Goal: Information Seeking & Learning: Learn about a topic

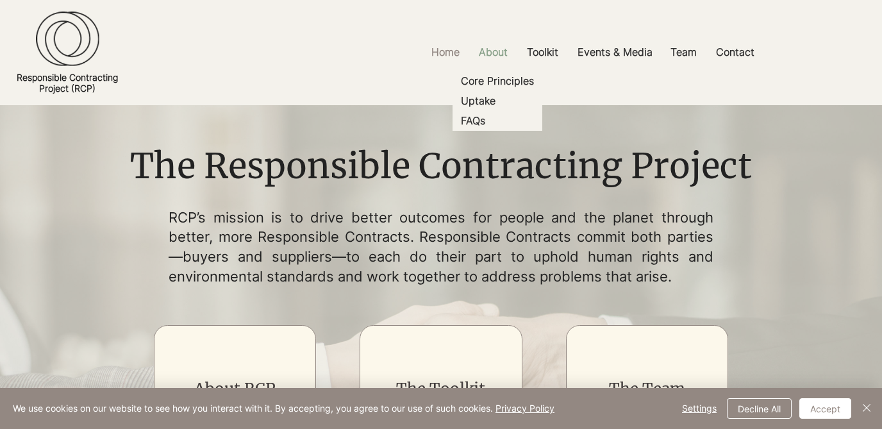
click at [497, 49] on p "About" at bounding box center [494, 52] width 42 height 29
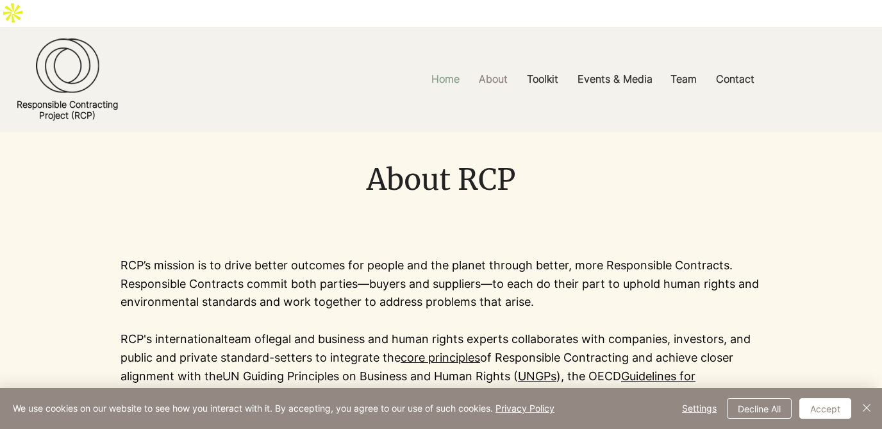
click at [450, 65] on p "Home" at bounding box center [445, 79] width 41 height 29
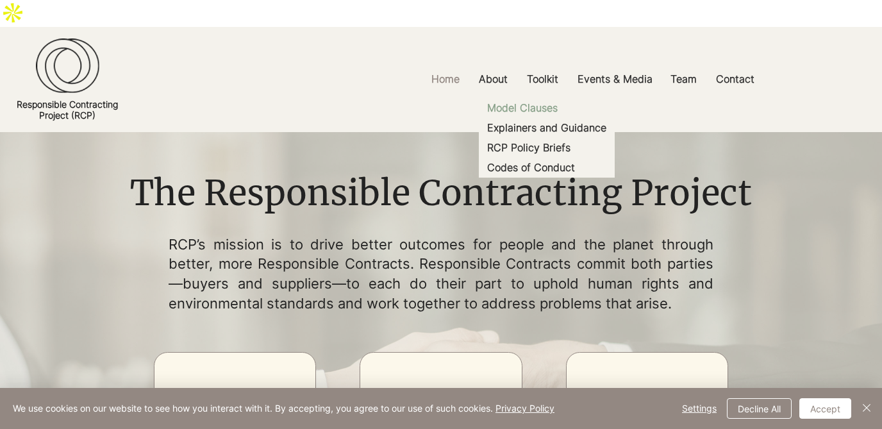
click at [539, 98] on p "Model Clauses" at bounding box center [522, 108] width 81 height 20
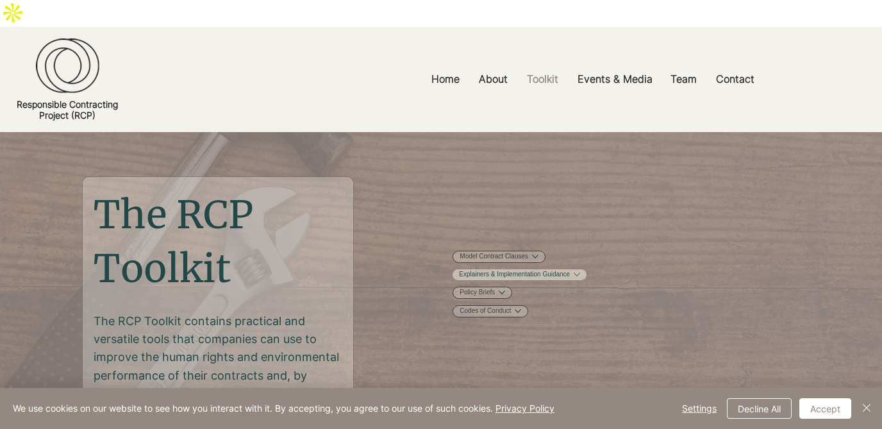
click at [526, 270] on link "Explainers & Implementation Guidance" at bounding box center [514, 275] width 111 height 10
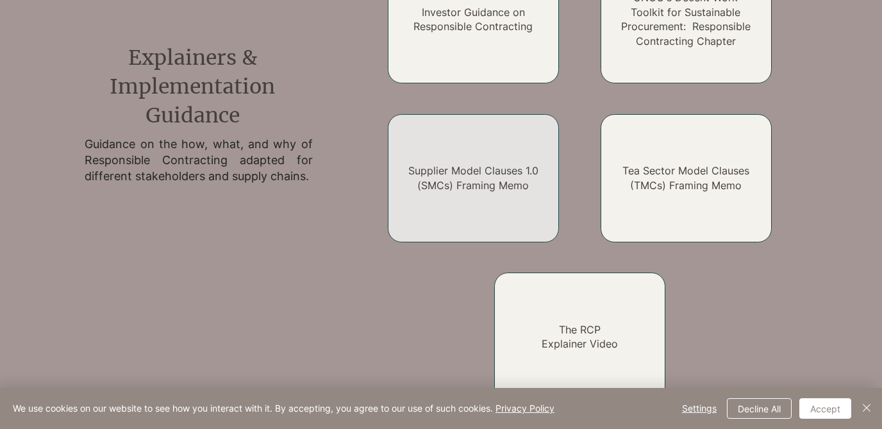
scroll to position [1118, 0]
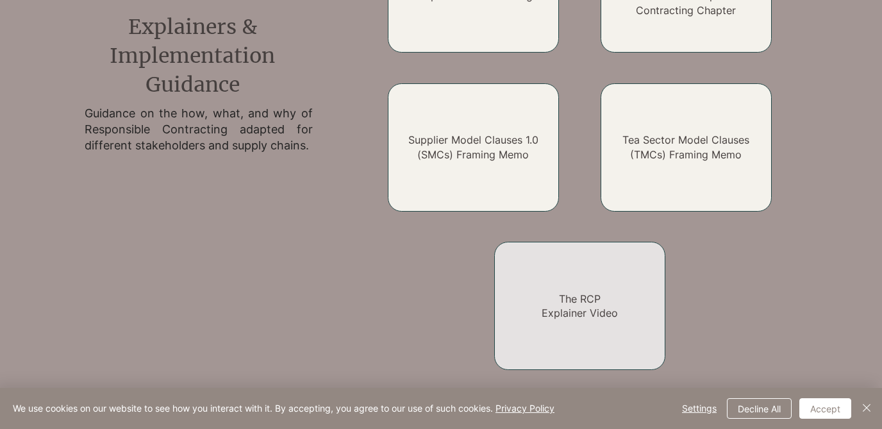
click at [583, 292] on h2 "The RCP Explainer Video" at bounding box center [579, 306] width 137 height 29
click at [587, 292] on link "The RCP Explainer Video" at bounding box center [580, 305] width 76 height 27
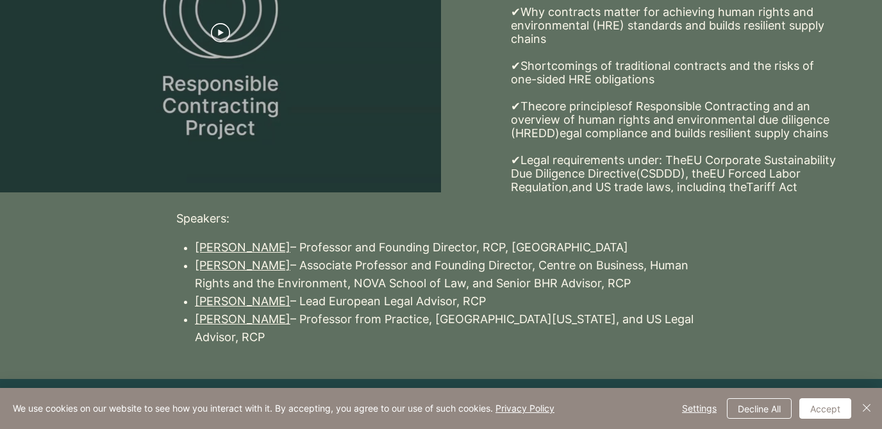
scroll to position [476, 0]
